Goal: Navigation & Orientation: Find specific page/section

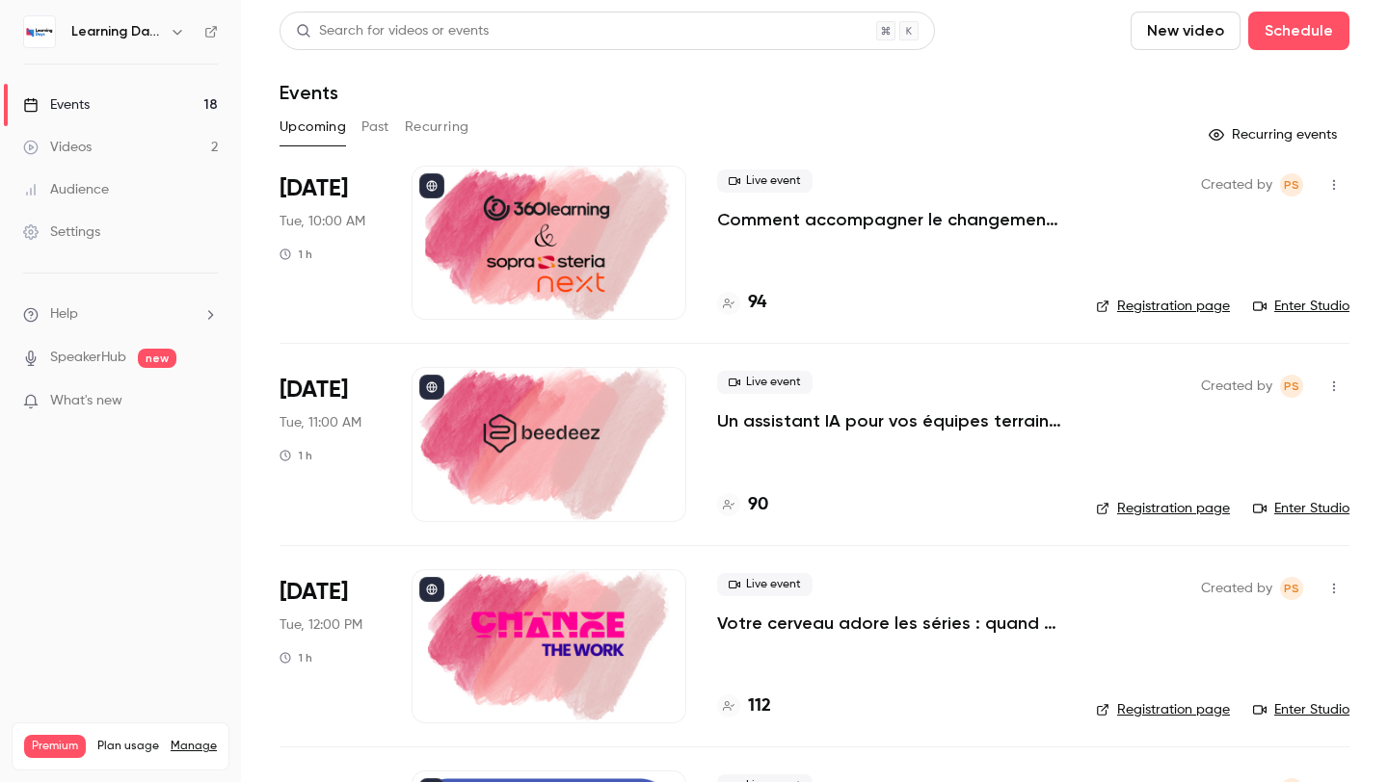
click at [604, 227] on div at bounding box center [548, 243] width 275 height 154
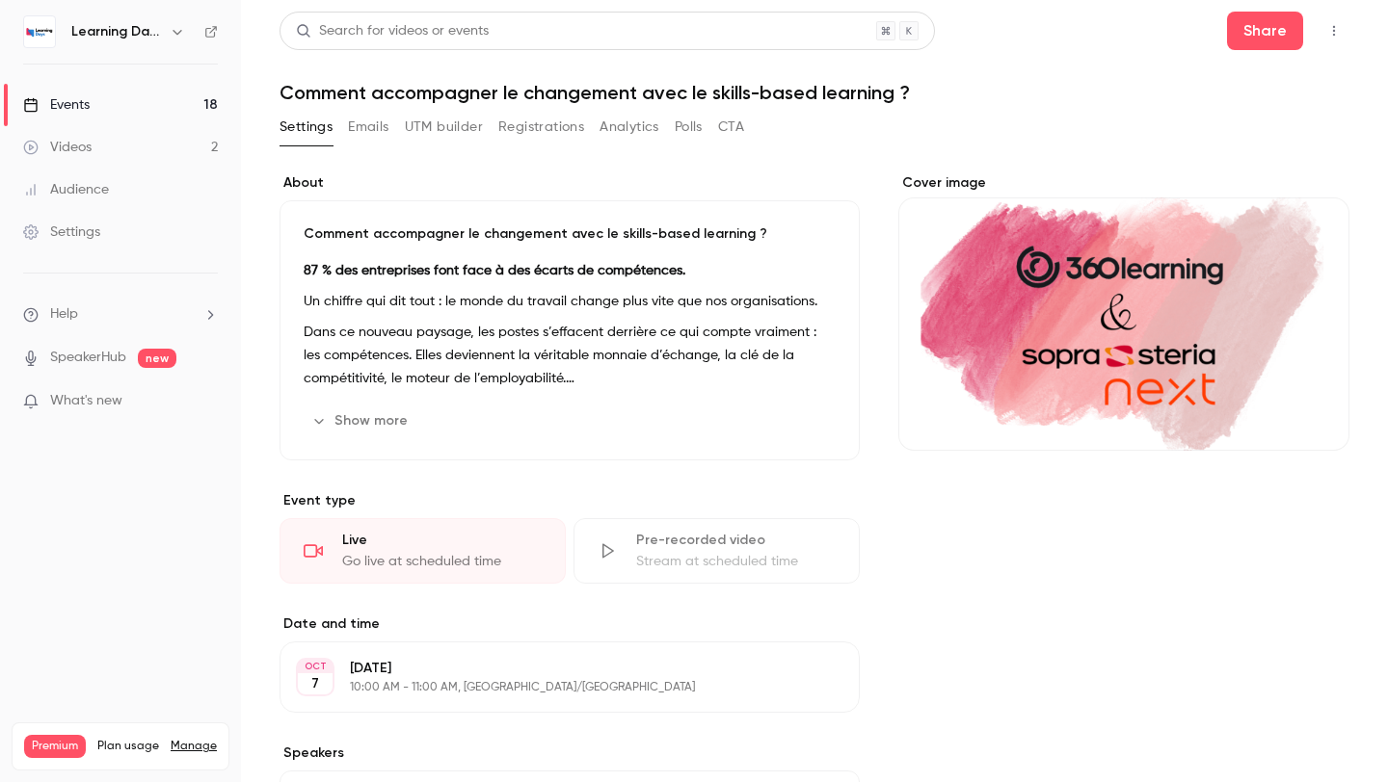
click at [86, 138] on div "Videos" at bounding box center [57, 147] width 68 height 19
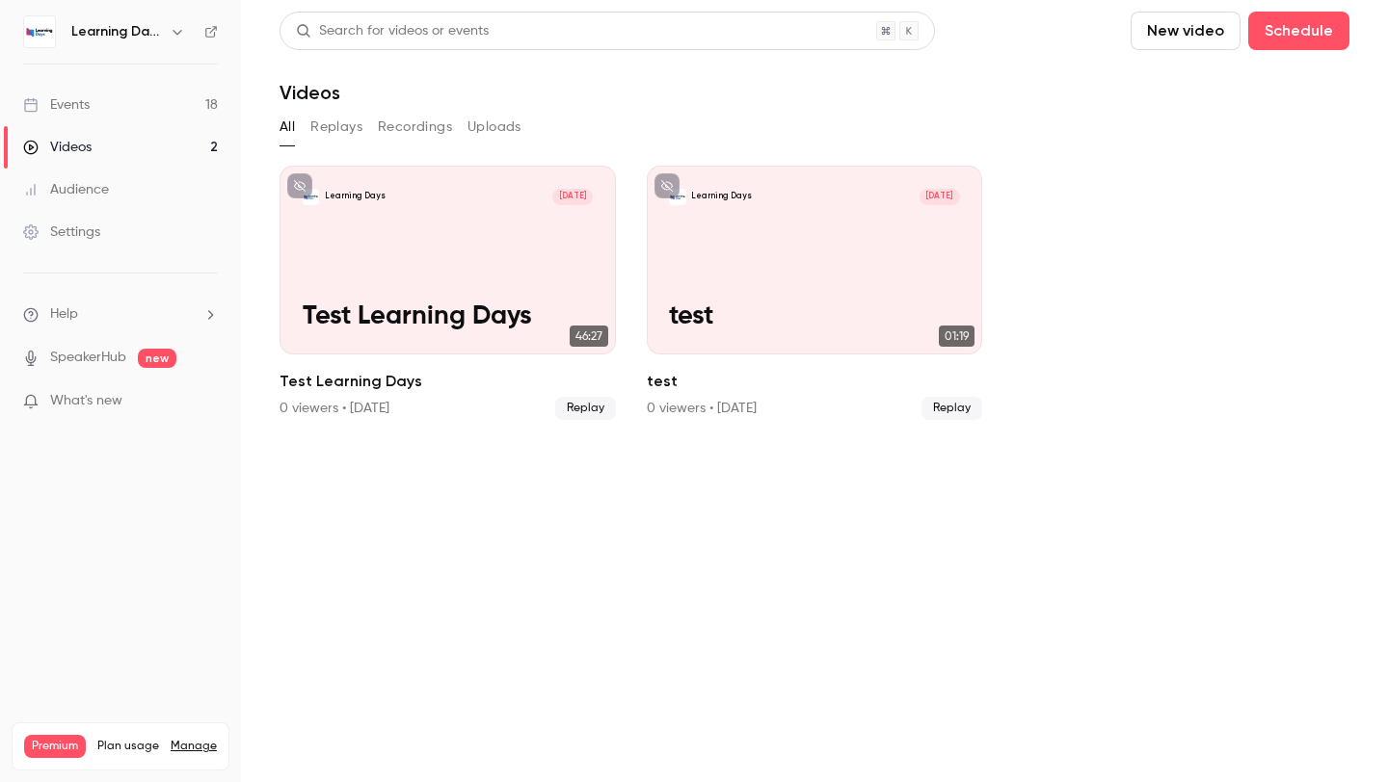
click at [126, 103] on link "Events 18" at bounding box center [120, 105] width 241 height 42
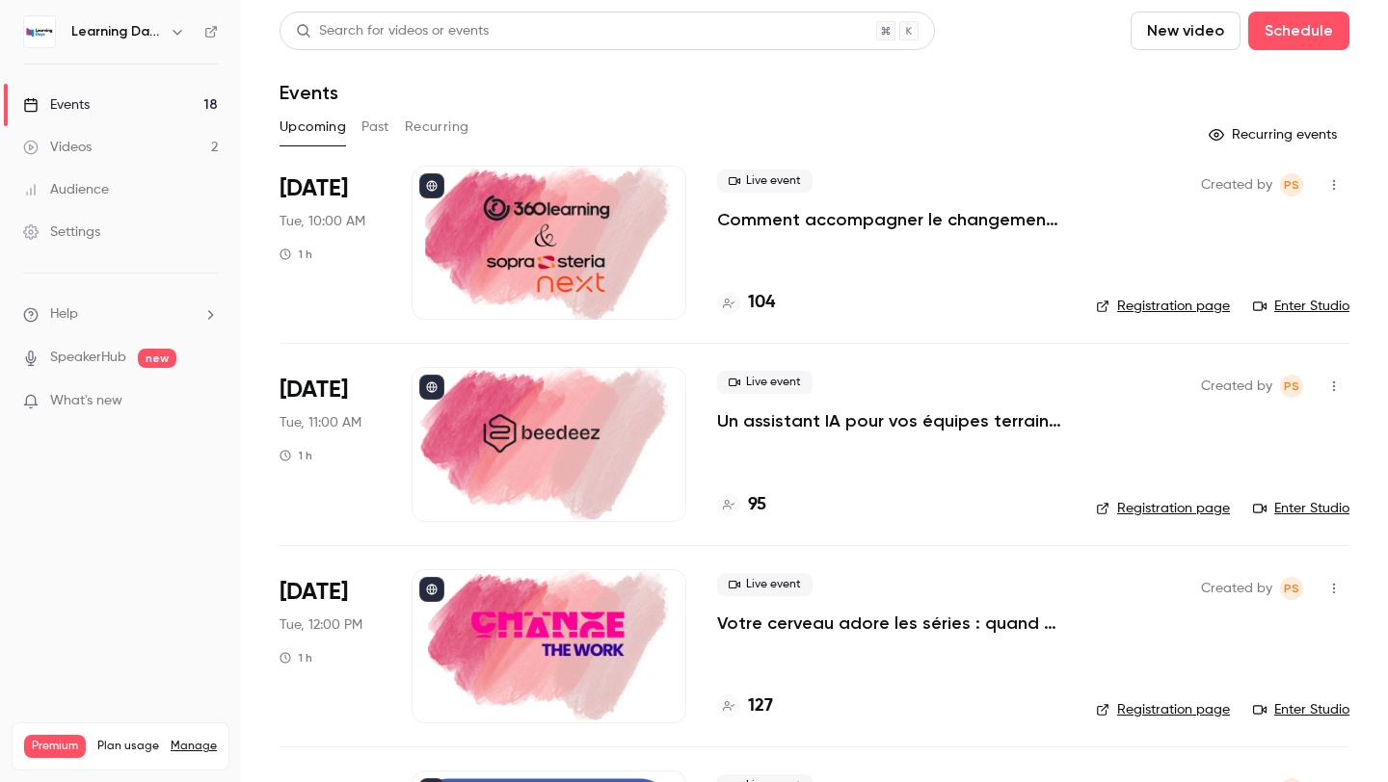
click at [1339, 176] on button "button" at bounding box center [1333, 185] width 31 height 31
click at [1125, 176] on div at bounding box center [694, 391] width 1388 height 782
click at [298, 198] on span "[DATE]" at bounding box center [313, 188] width 68 height 31
click at [300, 225] on span "Tue, 10:00 AM" at bounding box center [322, 221] width 86 height 19
click at [71, 146] on div "Videos" at bounding box center [57, 147] width 68 height 19
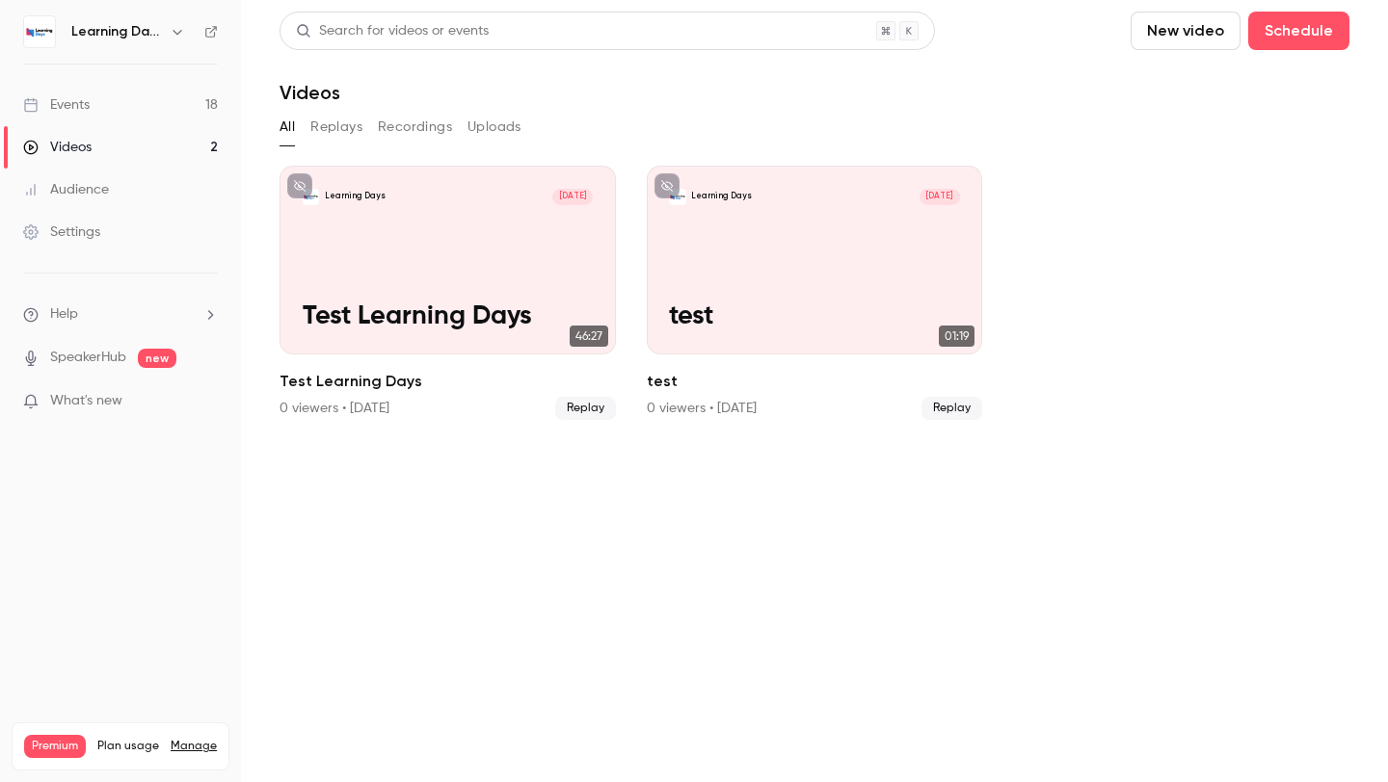
click at [80, 194] on div "Audience" at bounding box center [66, 189] width 86 height 19
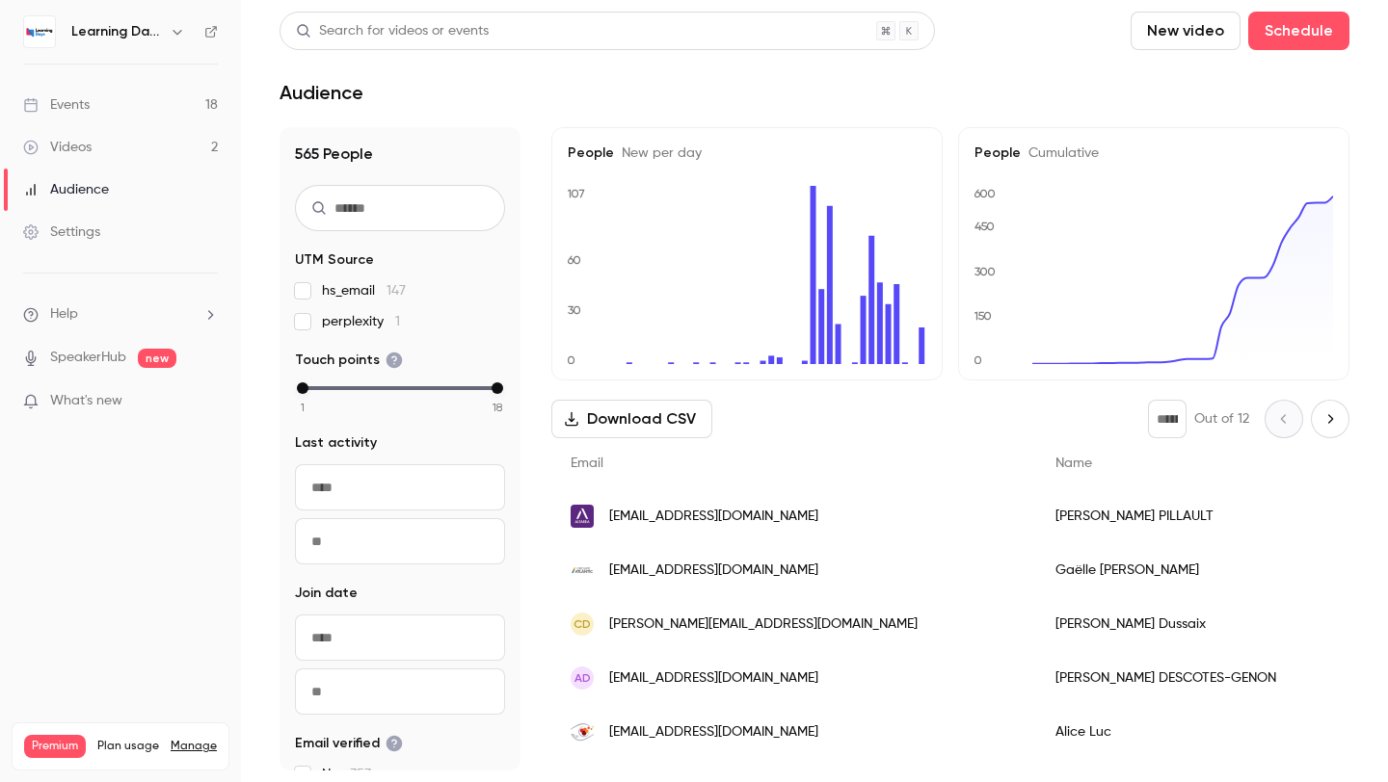
click at [78, 220] on link "Settings" at bounding box center [120, 232] width 241 height 42
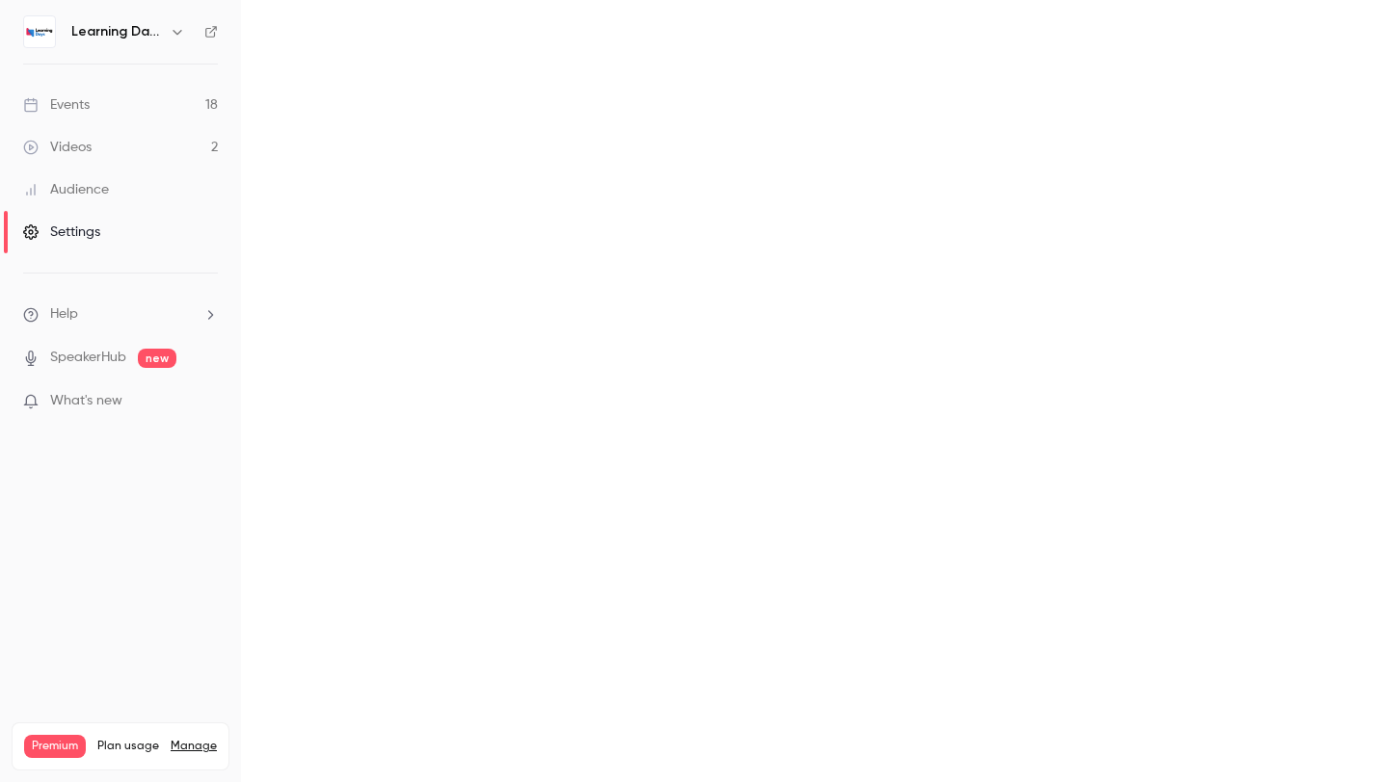
scroll to position [234, 0]
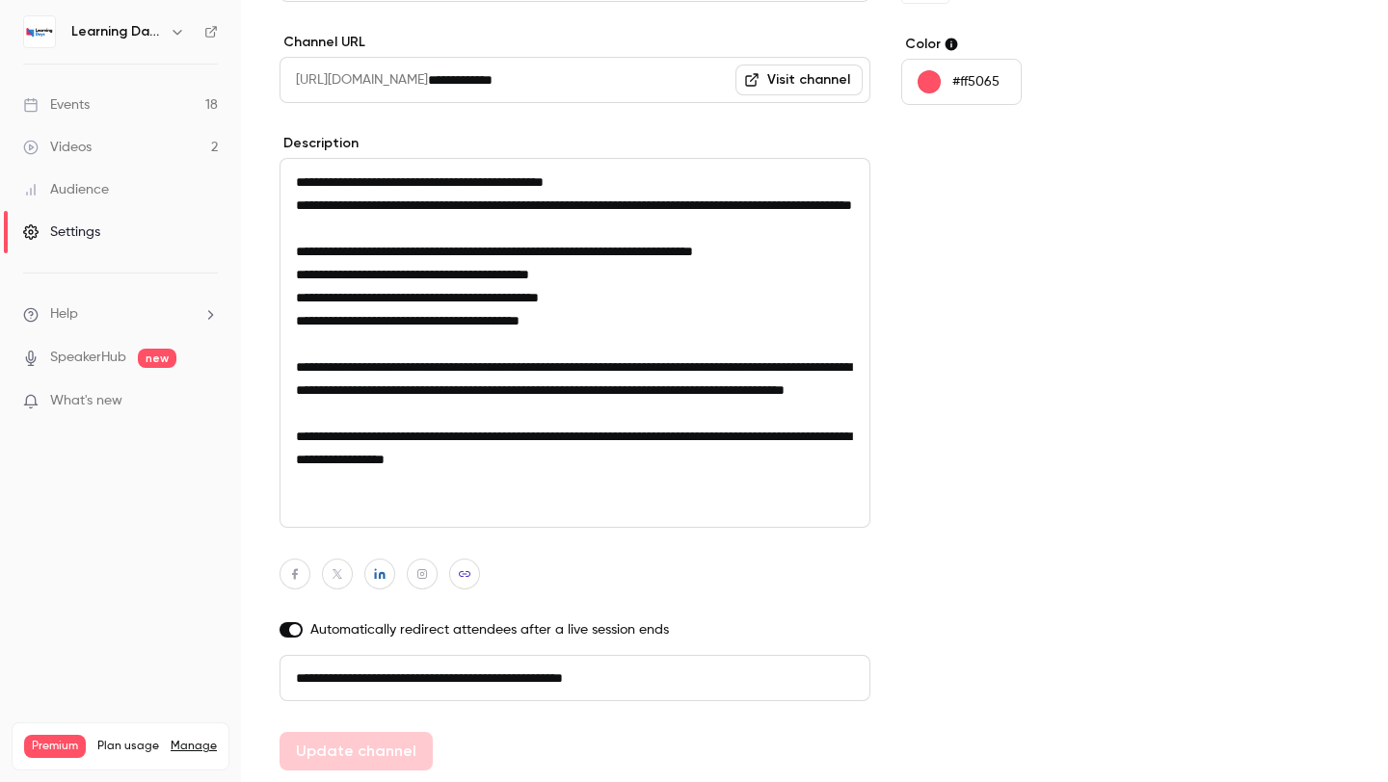
click at [96, 110] on link "Events 18" at bounding box center [120, 105] width 241 height 42
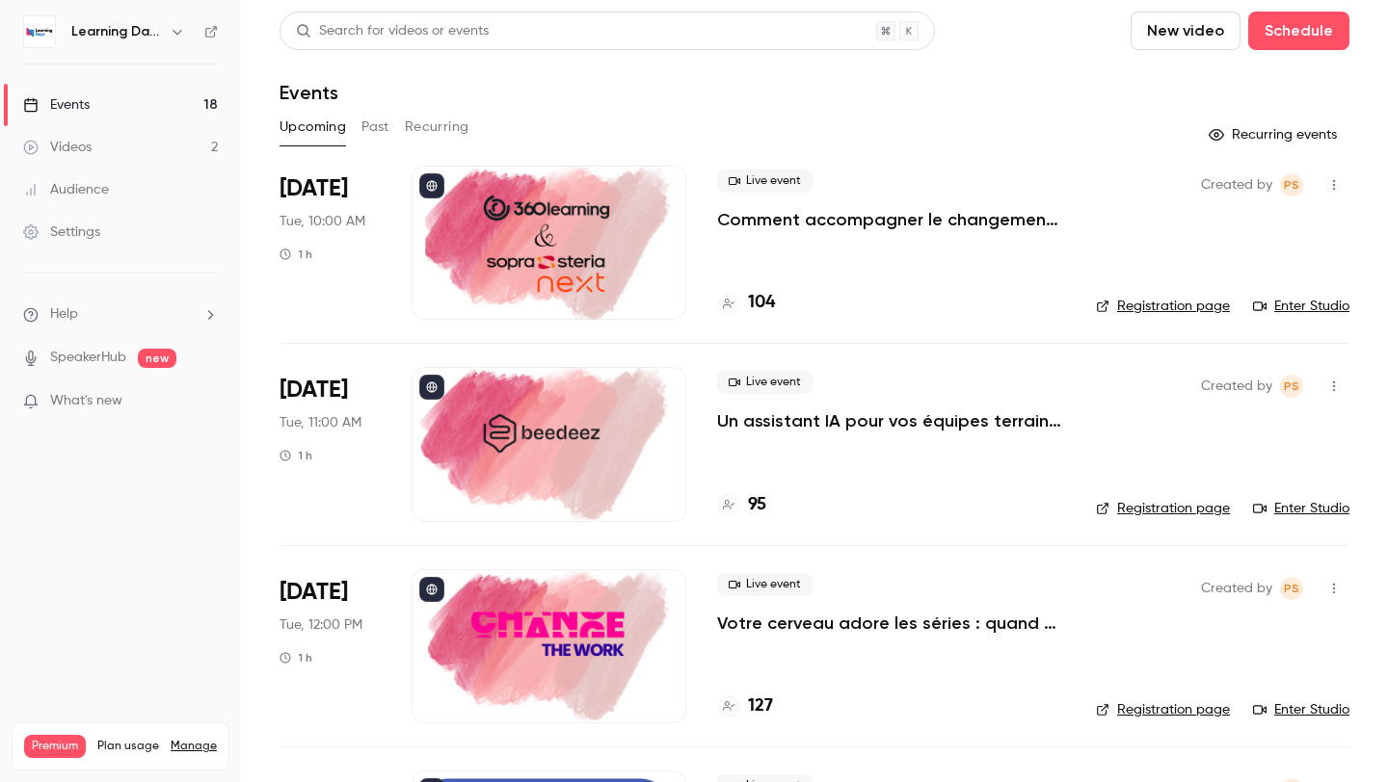
click at [1331, 188] on icon "button" at bounding box center [1333, 184] width 15 height 13
click at [1144, 182] on div at bounding box center [694, 391] width 1388 height 782
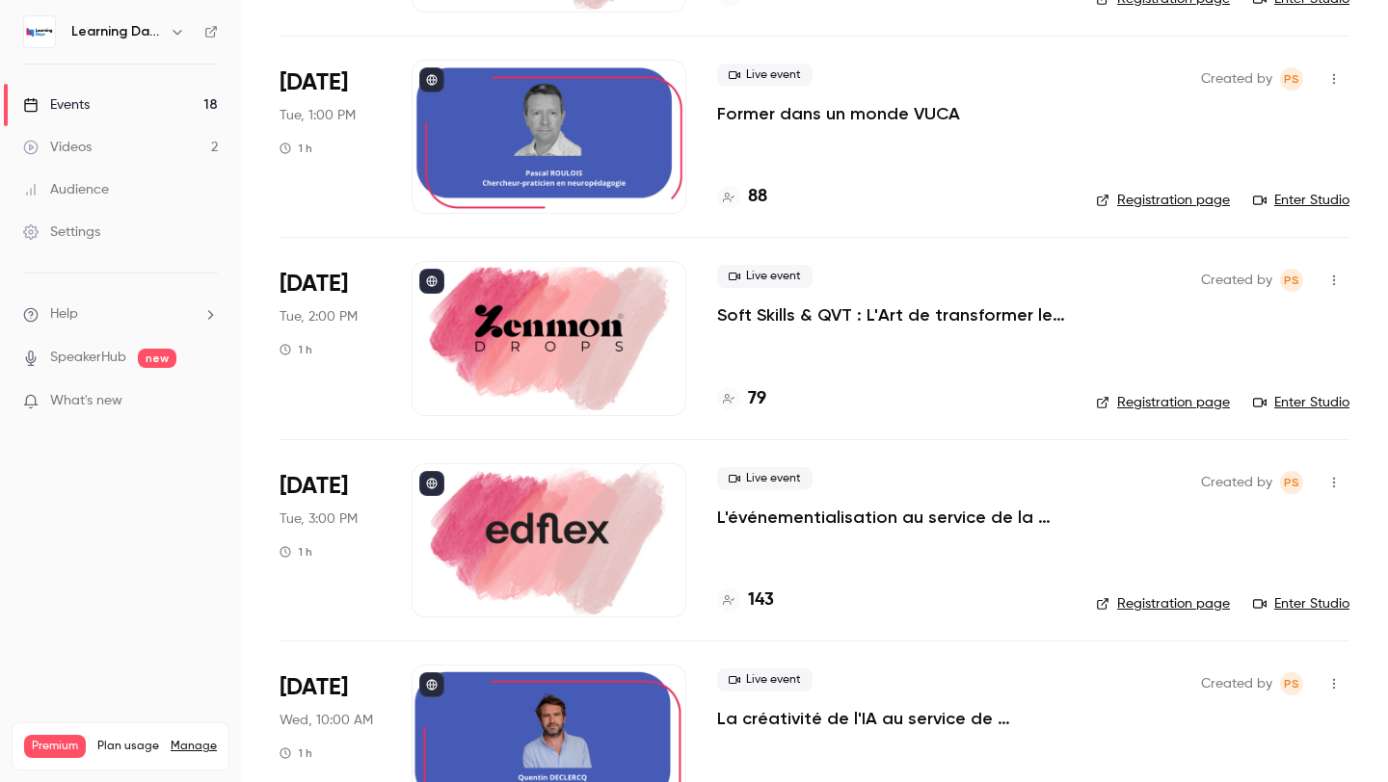
scroll to position [625, 0]
